Goal: Check status

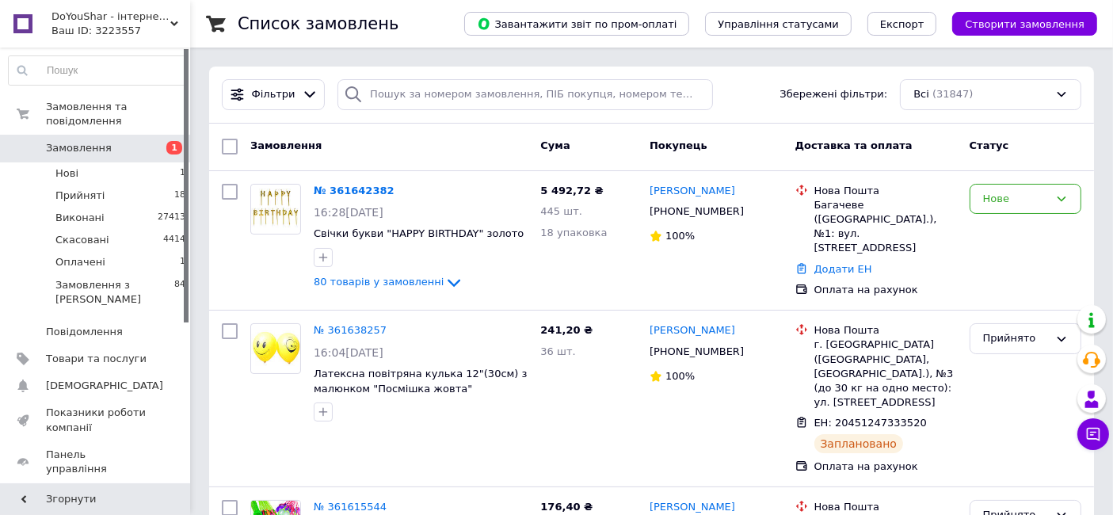
click at [333, 192] on link "№ 361642382" at bounding box center [354, 191] width 81 height 12
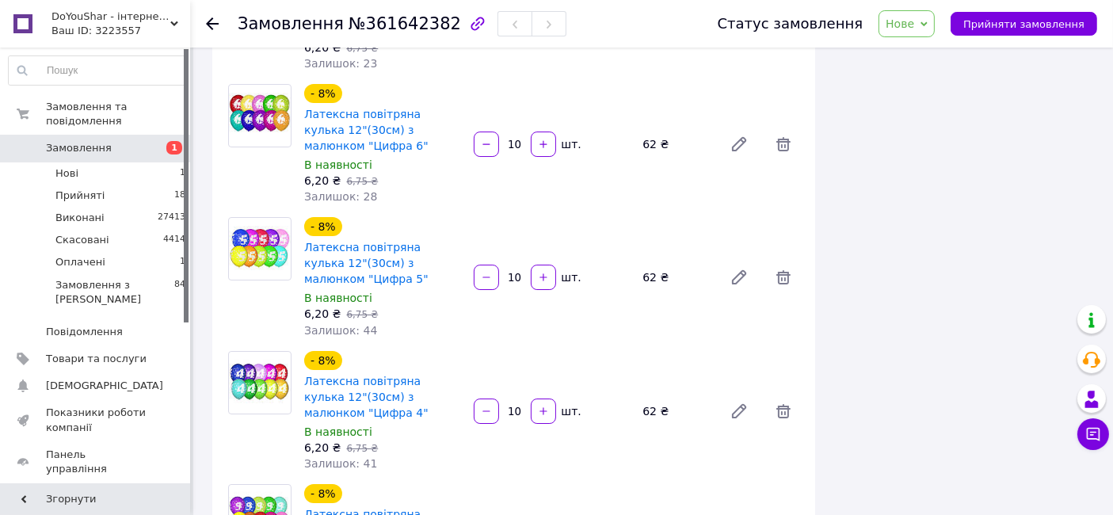
scroll to position [5408, 0]
